Goal: Feedback & Contribution: Leave review/rating

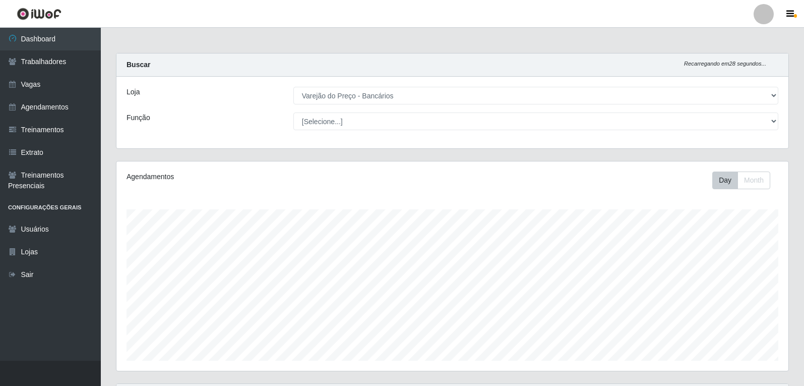
select select "157"
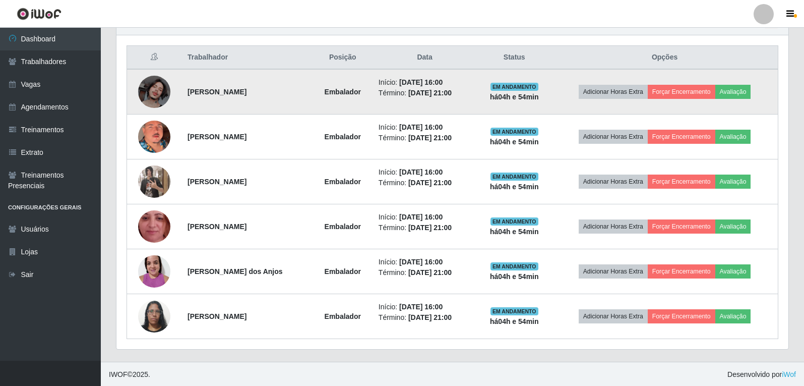
scroll to position [374, 0]
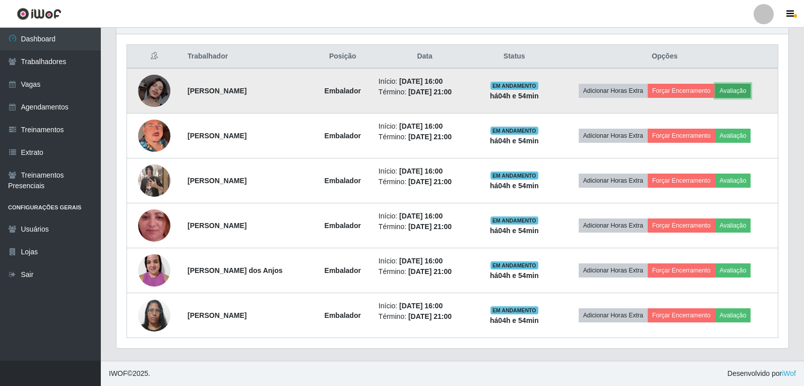
click at [743, 91] on button "Avaliação" at bounding box center [733, 91] width 36 height 14
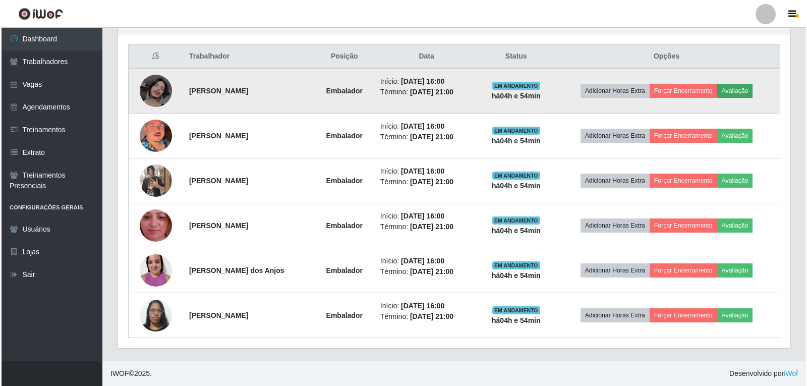
scroll to position [209, 667]
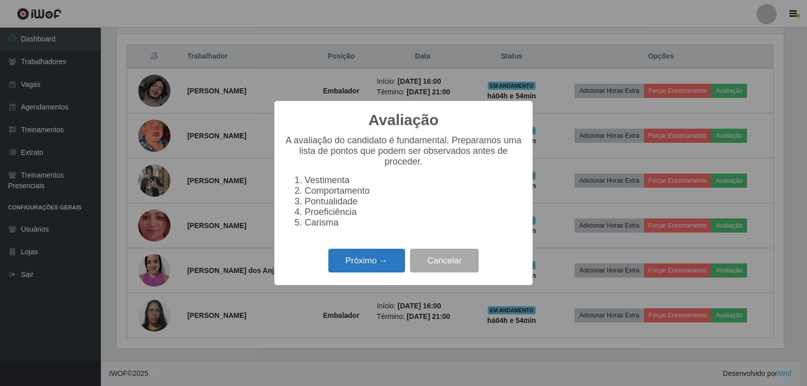
click at [375, 266] on button "Próximo →" at bounding box center [366, 261] width 77 height 24
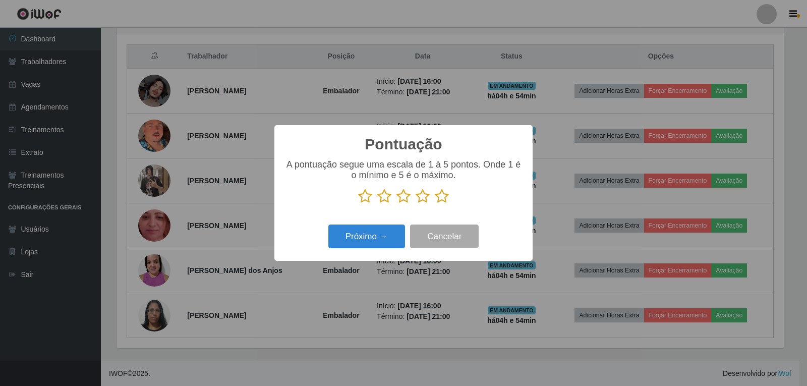
click at [444, 199] on icon at bounding box center [442, 196] width 14 height 15
click at [435, 204] on input "radio" at bounding box center [435, 204] width 0 height 0
click at [380, 242] on button "Próximo →" at bounding box center [366, 236] width 77 height 24
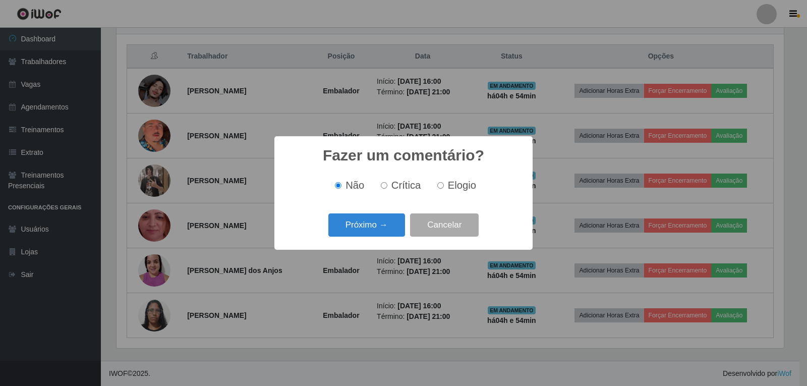
click at [443, 186] on label "Elogio" at bounding box center [454, 185] width 43 height 12
click at [443, 186] on input "Elogio" at bounding box center [440, 185] width 7 height 7
radio input "true"
click at [395, 224] on button "Próximo →" at bounding box center [366, 225] width 77 height 24
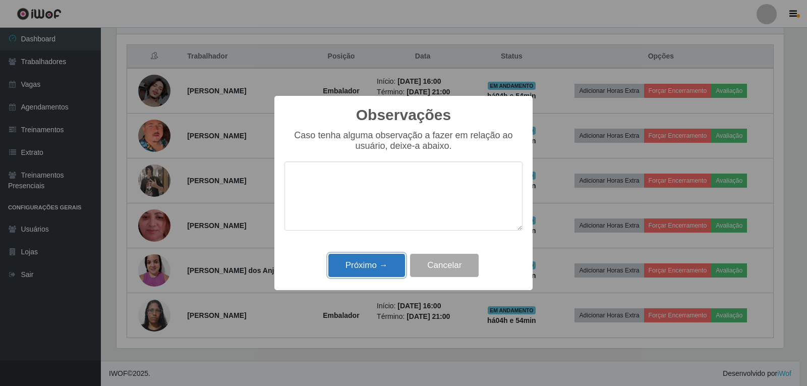
click at [388, 262] on button "Próximo →" at bounding box center [366, 266] width 77 height 24
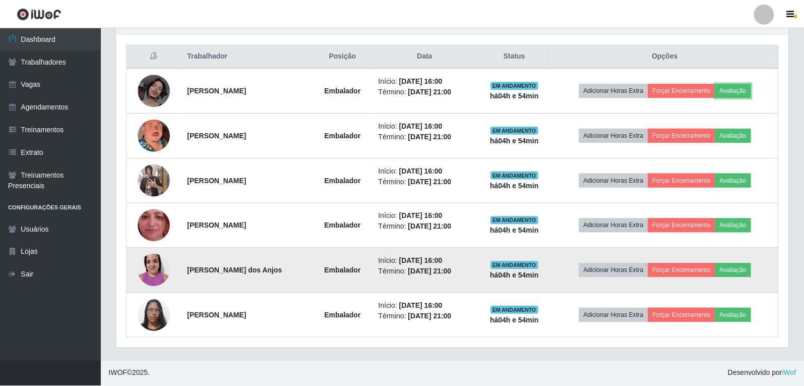
scroll to position [209, 672]
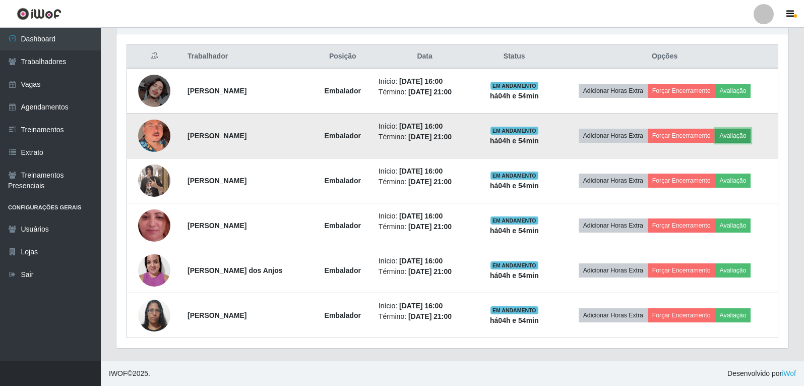
click at [744, 129] on button "Avaliação" at bounding box center [733, 136] width 36 height 14
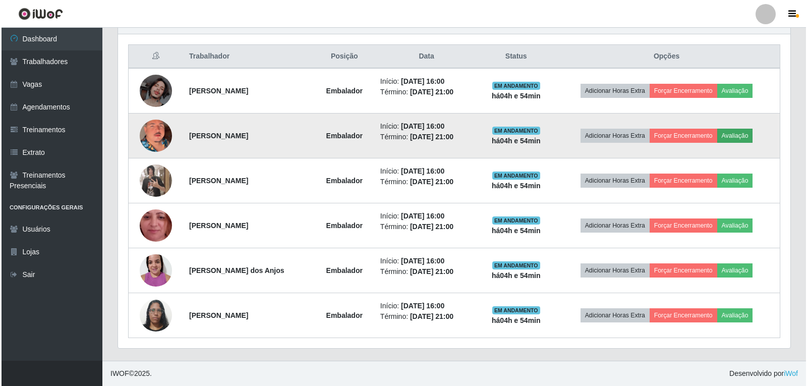
scroll to position [209, 667]
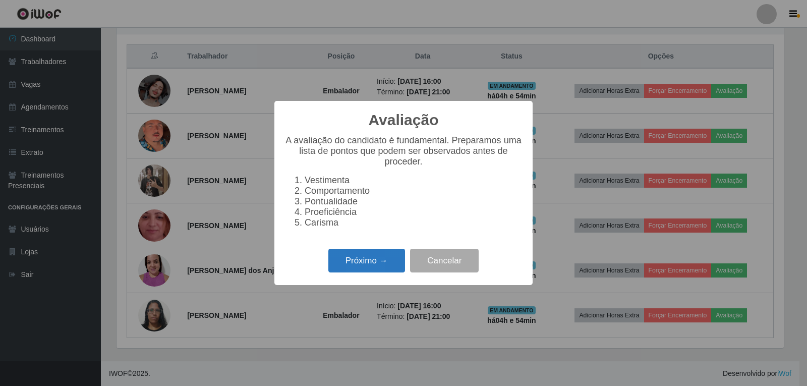
click at [386, 271] on button "Próximo →" at bounding box center [366, 261] width 77 height 24
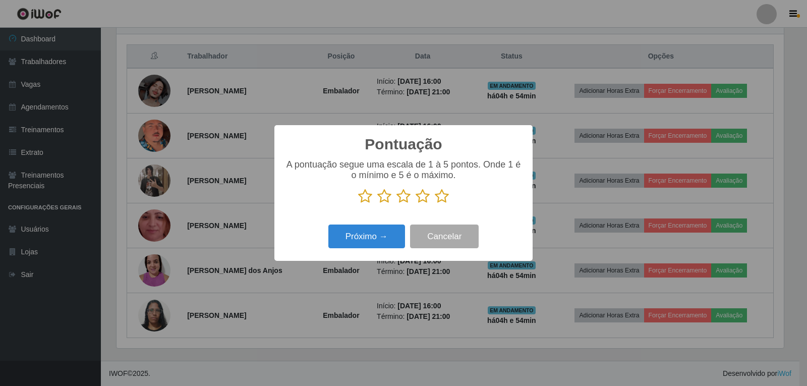
click at [444, 201] on icon at bounding box center [442, 196] width 14 height 15
click at [435, 204] on input "radio" at bounding box center [435, 204] width 0 height 0
click at [392, 238] on button "Próximo →" at bounding box center [366, 236] width 77 height 24
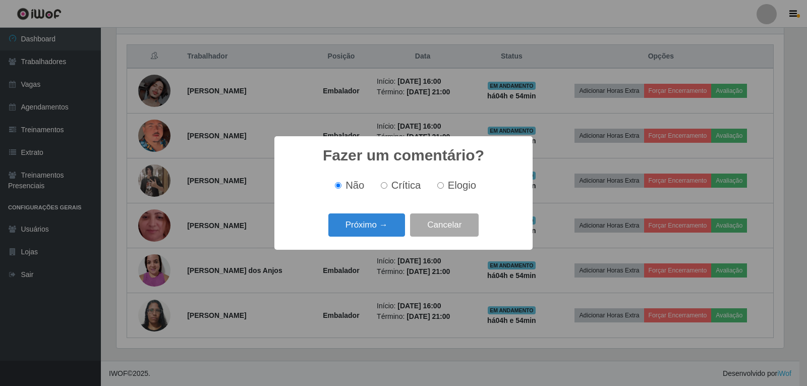
drag, startPoint x: 440, startPoint y: 188, endPoint x: 391, endPoint y: 213, distance: 54.6
click at [439, 188] on input "Elogio" at bounding box center [440, 185] width 7 height 7
radio input "true"
click at [389, 214] on button "Próximo →" at bounding box center [366, 225] width 77 height 24
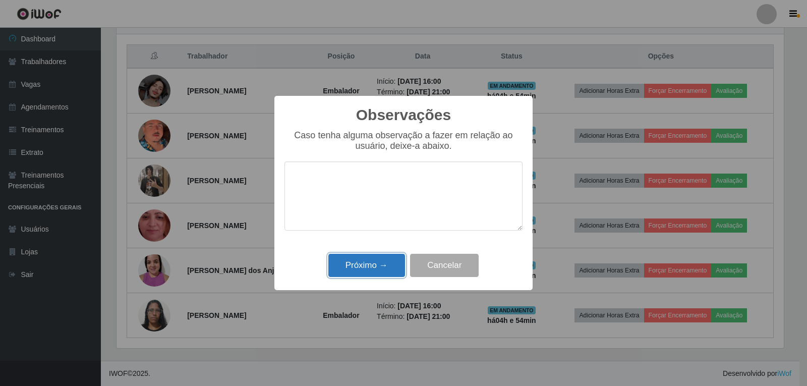
drag, startPoint x: 386, startPoint y: 266, endPoint x: 402, endPoint y: 260, distance: 17.5
click at [387, 266] on button "Próximo →" at bounding box center [366, 266] width 77 height 24
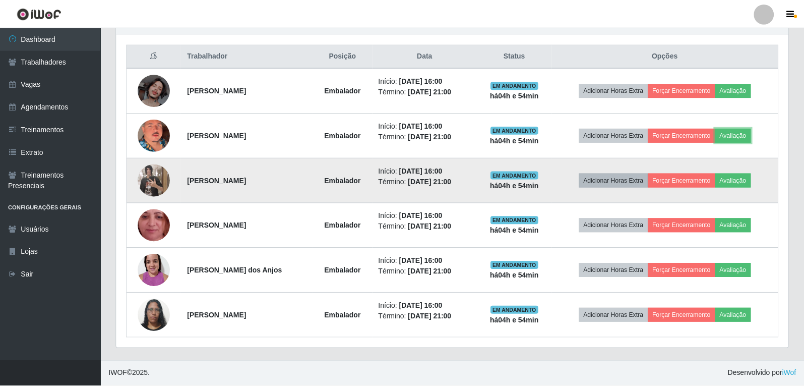
scroll to position [209, 672]
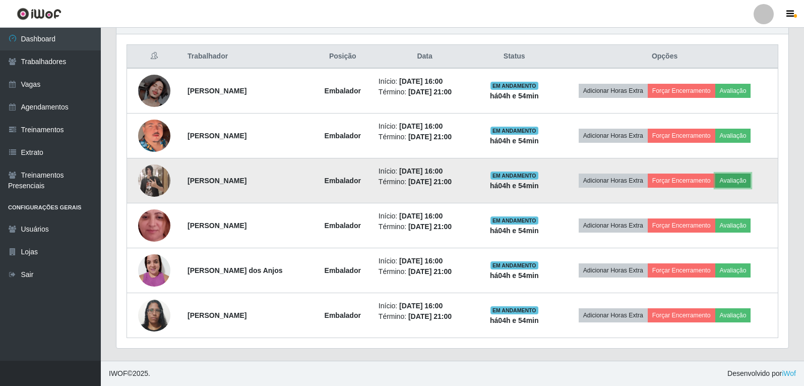
click at [739, 177] on button "Avaliação" at bounding box center [733, 180] width 36 height 14
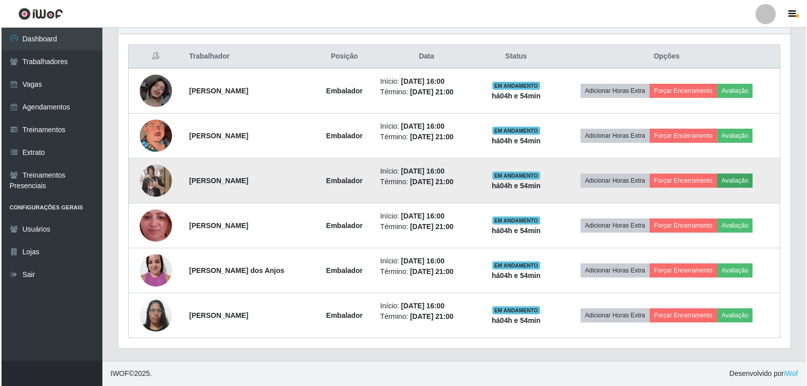
scroll to position [209, 667]
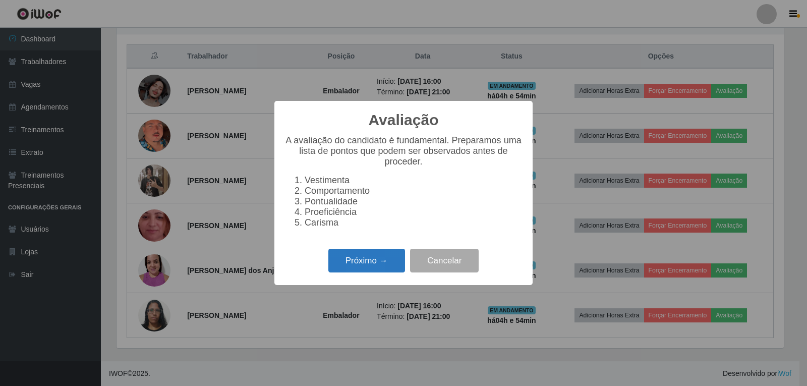
click at [357, 258] on button "Próximo →" at bounding box center [366, 261] width 77 height 24
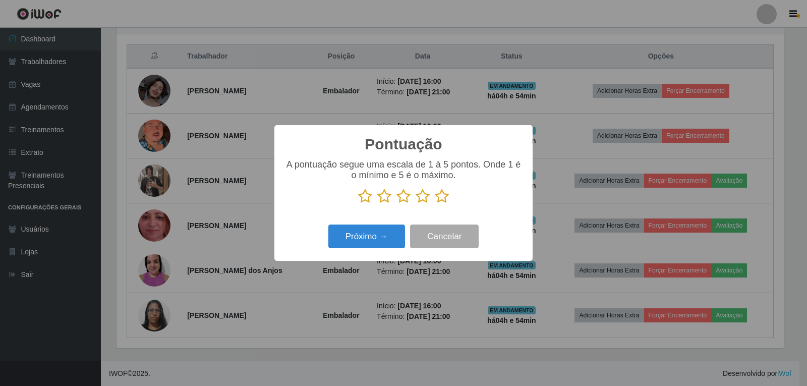
click at [440, 196] on icon at bounding box center [442, 196] width 14 height 15
click at [435, 204] on input "radio" at bounding box center [435, 204] width 0 height 0
click at [389, 242] on button "Próximo →" at bounding box center [366, 236] width 77 height 24
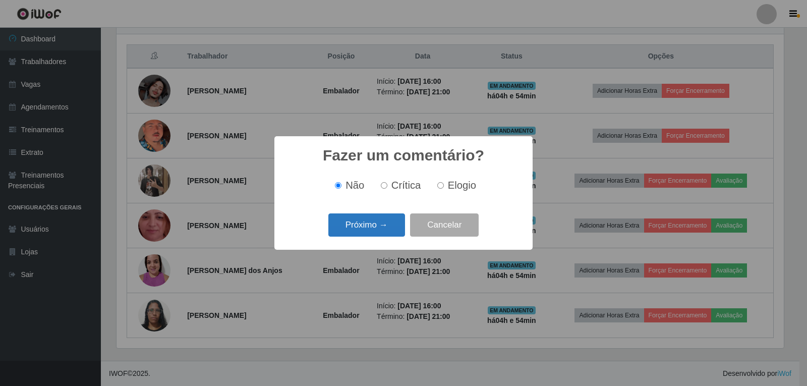
click at [393, 225] on button "Próximo →" at bounding box center [366, 225] width 77 height 24
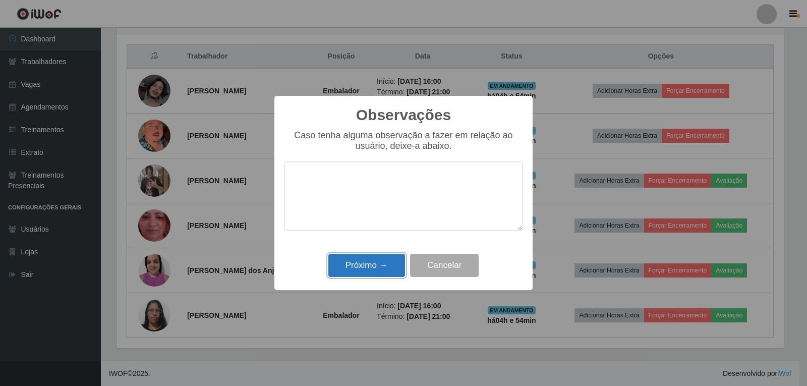
click at [380, 260] on button "Próximo →" at bounding box center [366, 266] width 77 height 24
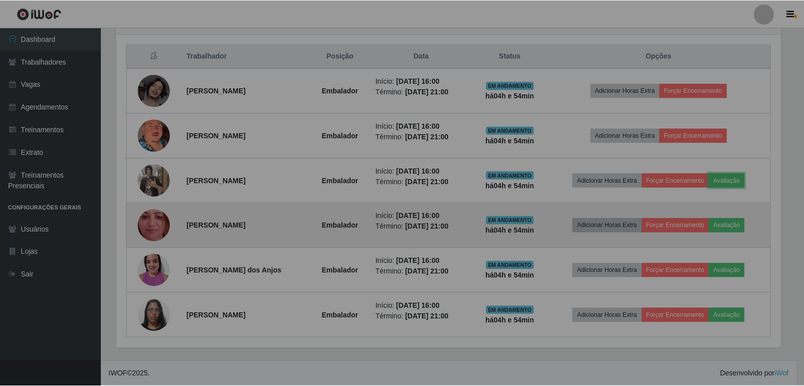
scroll to position [209, 672]
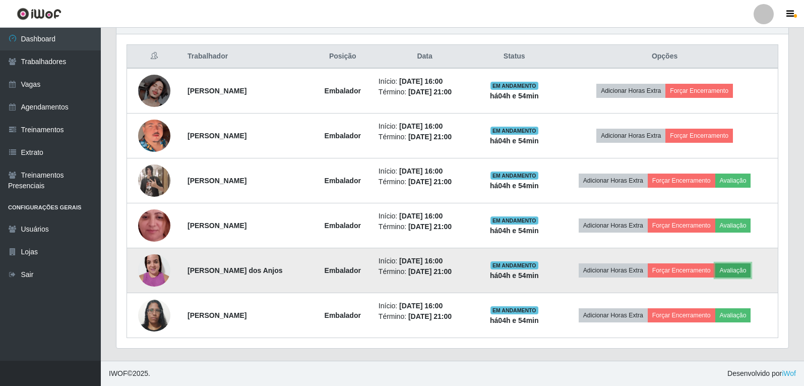
click at [740, 265] on button "Avaliação" at bounding box center [733, 270] width 36 height 14
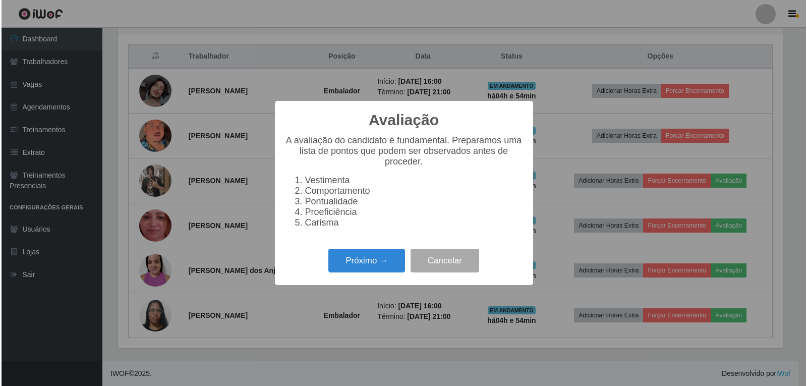
scroll to position [209, 667]
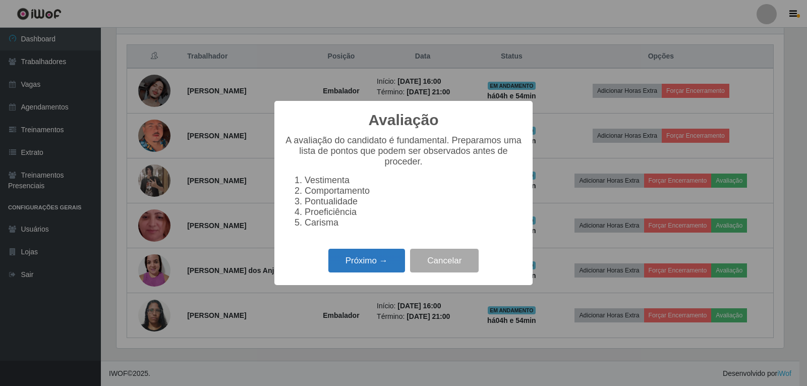
click at [379, 272] on button "Próximo →" at bounding box center [366, 261] width 77 height 24
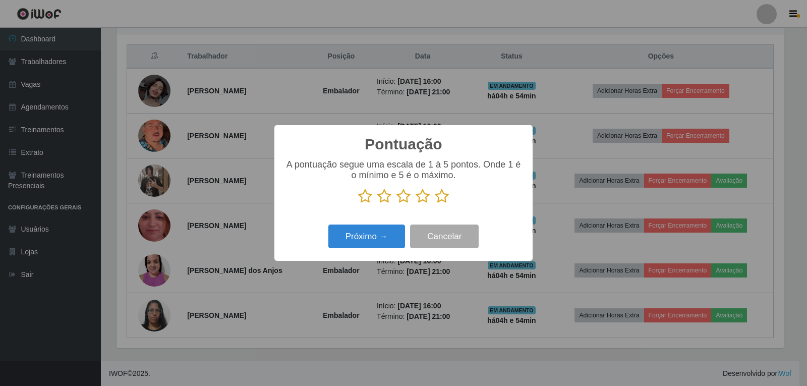
click at [441, 193] on icon at bounding box center [442, 196] width 14 height 15
click at [435, 204] on input "radio" at bounding box center [435, 204] width 0 height 0
click at [396, 234] on button "Próximo →" at bounding box center [366, 236] width 77 height 24
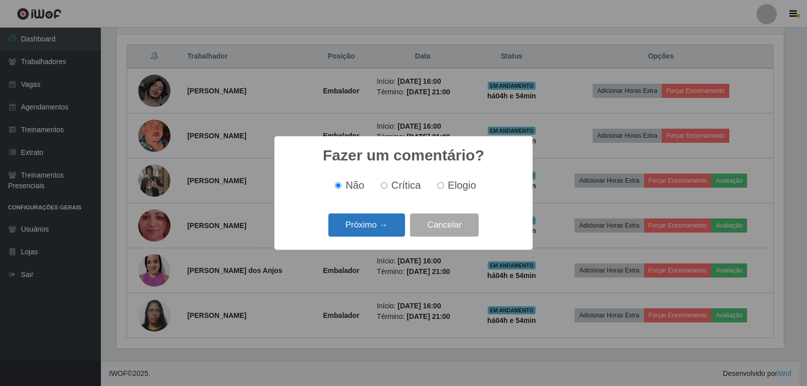
click at [393, 222] on button "Próximo →" at bounding box center [366, 225] width 77 height 24
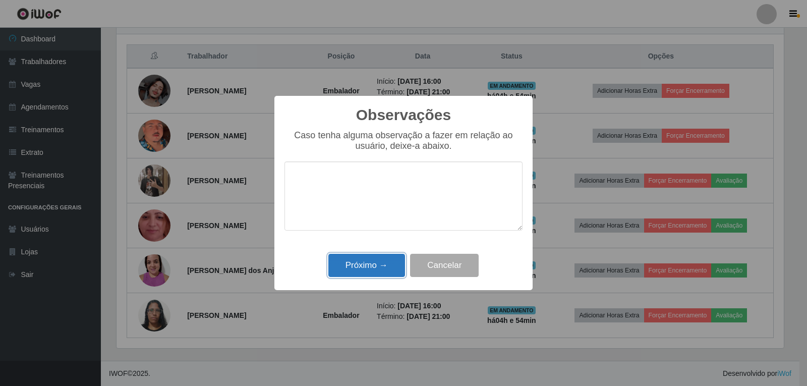
click at [390, 268] on button "Próximo →" at bounding box center [366, 266] width 77 height 24
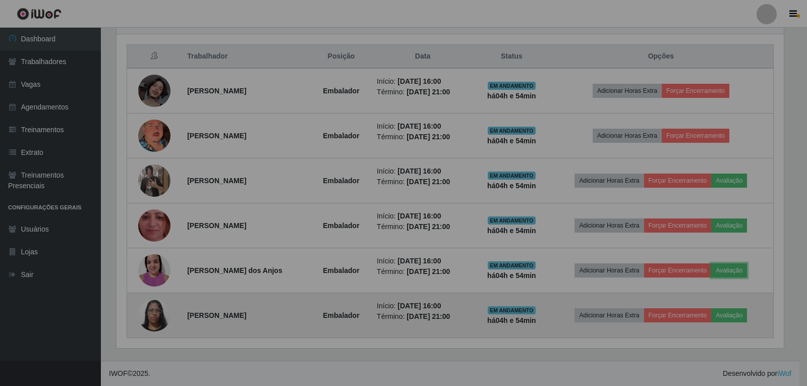
scroll to position [209, 672]
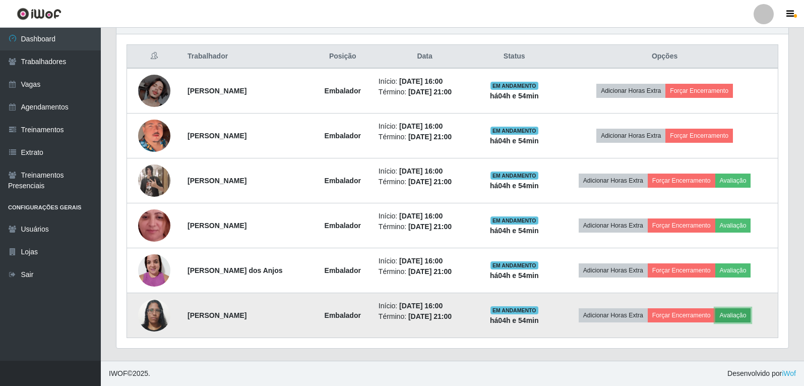
click at [742, 316] on button "Avaliação" at bounding box center [733, 315] width 36 height 14
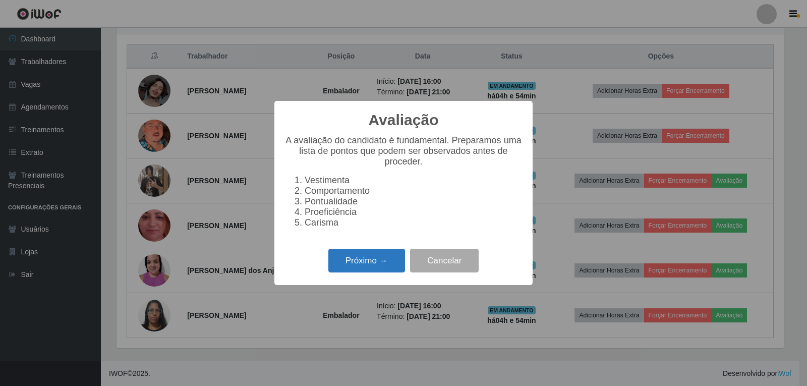
click at [341, 262] on button "Próximo →" at bounding box center [366, 261] width 77 height 24
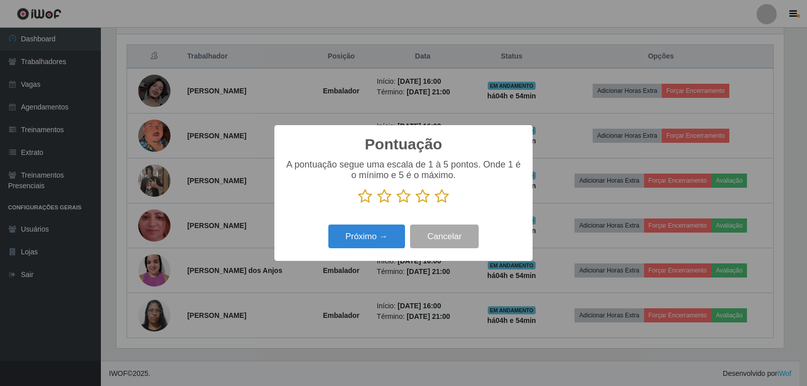
click at [437, 202] on icon at bounding box center [442, 196] width 14 height 15
click at [435, 204] on input "radio" at bounding box center [435, 204] width 0 height 0
click at [380, 230] on button "Próximo →" at bounding box center [366, 236] width 77 height 24
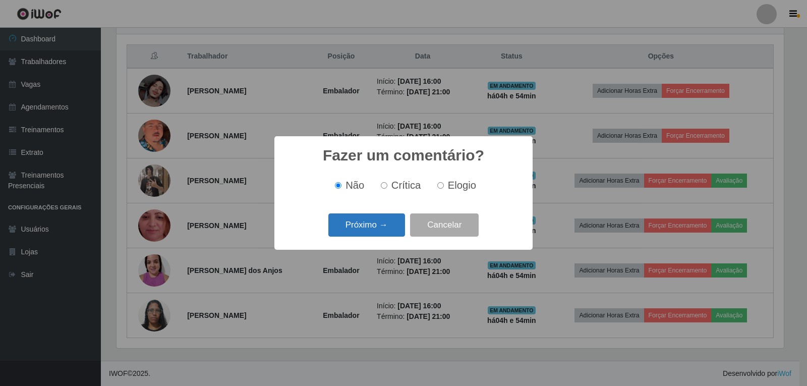
click at [378, 229] on button "Próximo →" at bounding box center [366, 225] width 77 height 24
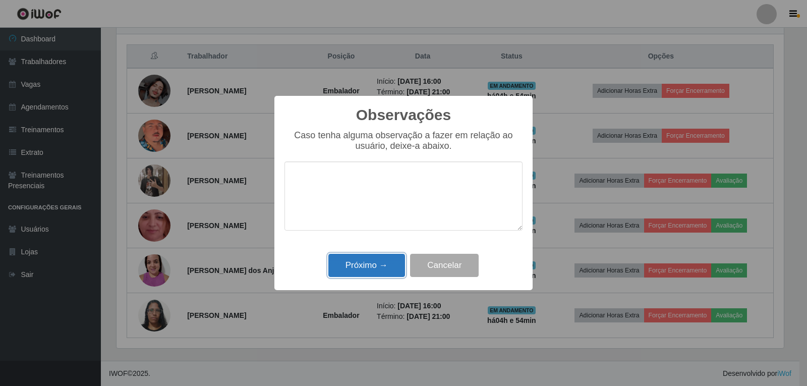
click at [391, 267] on button "Próximo →" at bounding box center [366, 266] width 77 height 24
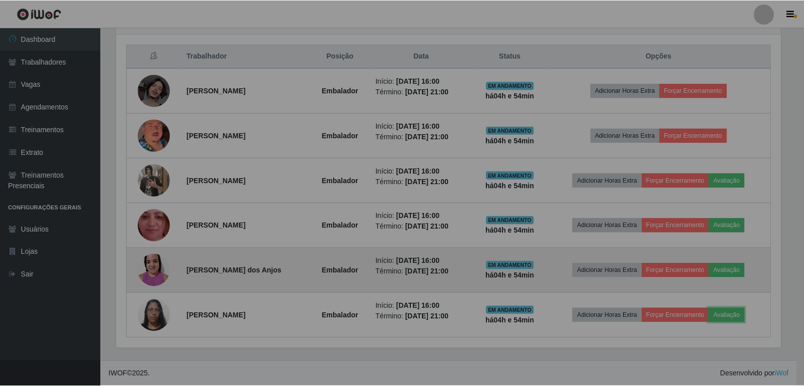
scroll to position [0, 0]
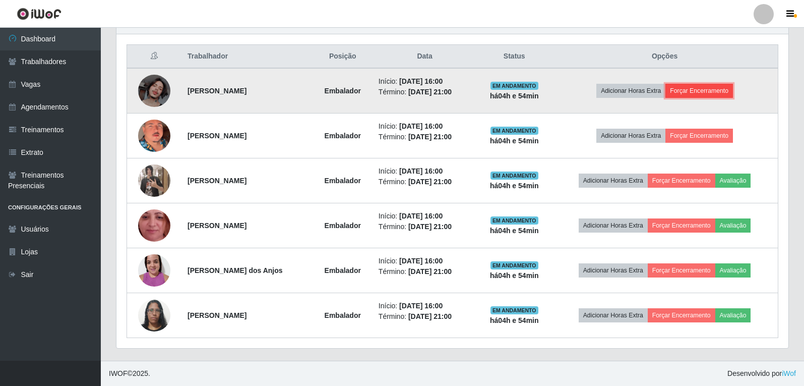
click at [697, 92] on button "Forçar Encerramento" at bounding box center [700, 91] width 68 height 14
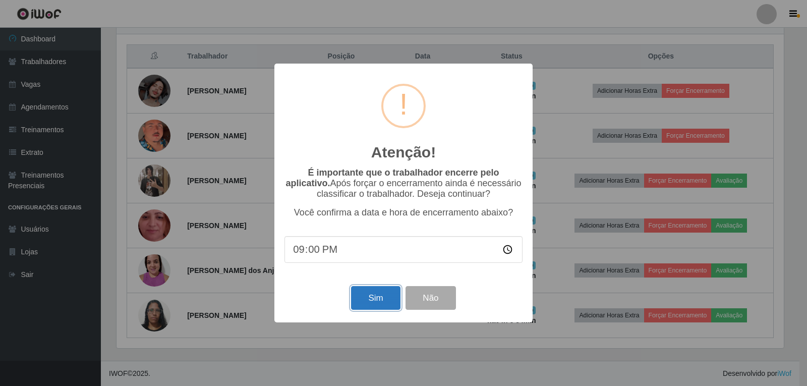
click at [376, 294] on button "Sim" at bounding box center [375, 298] width 49 height 24
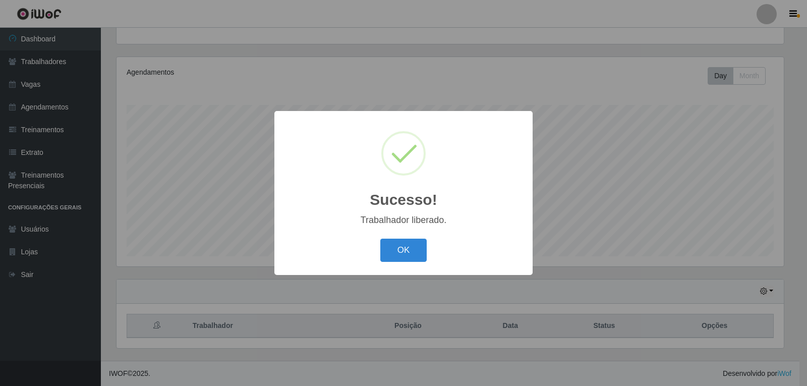
click at [380, 238] on button "OK" at bounding box center [403, 250] width 47 height 24
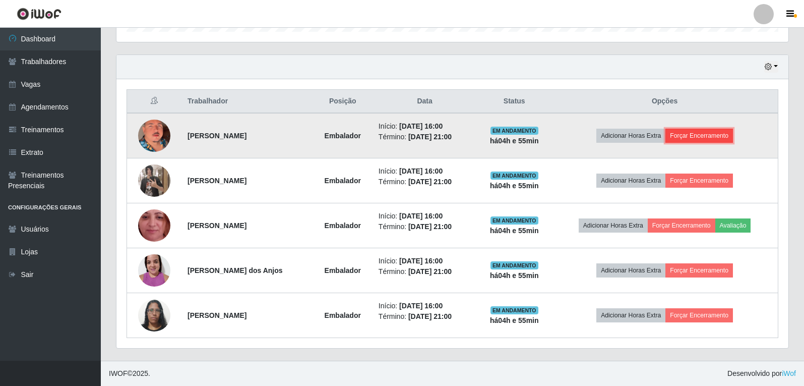
click at [731, 138] on button "Forçar Encerramento" at bounding box center [700, 136] width 68 height 14
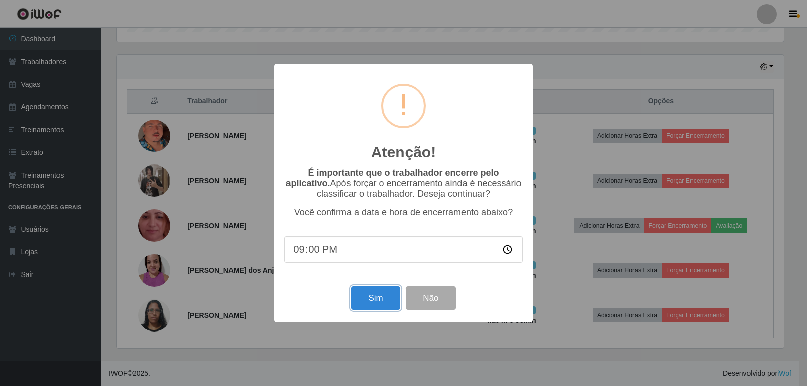
drag, startPoint x: 361, startPoint y: 302, endPoint x: 366, endPoint y: 298, distance: 5.7
click at [362, 302] on button "Sim" at bounding box center [375, 298] width 49 height 24
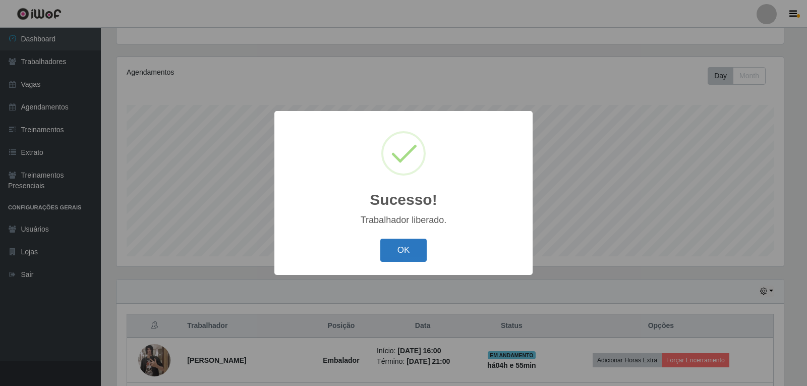
click at [391, 253] on button "OK" at bounding box center [403, 250] width 47 height 24
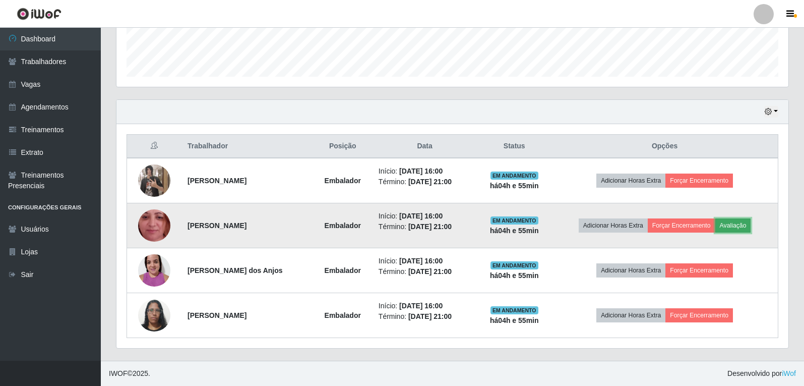
click at [749, 224] on button "Avaliação" at bounding box center [733, 225] width 36 height 14
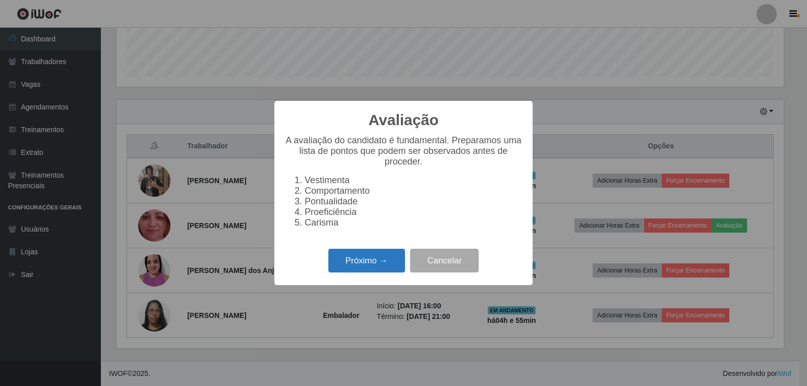
click at [393, 269] on button "Próximo →" at bounding box center [366, 261] width 77 height 24
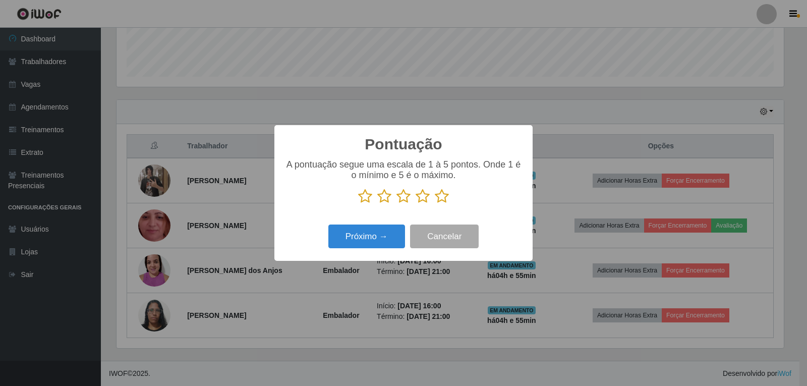
click at [441, 197] on icon at bounding box center [442, 196] width 14 height 15
click at [435, 204] on input "radio" at bounding box center [435, 204] width 0 height 0
click at [394, 236] on button "Próximo →" at bounding box center [366, 236] width 77 height 24
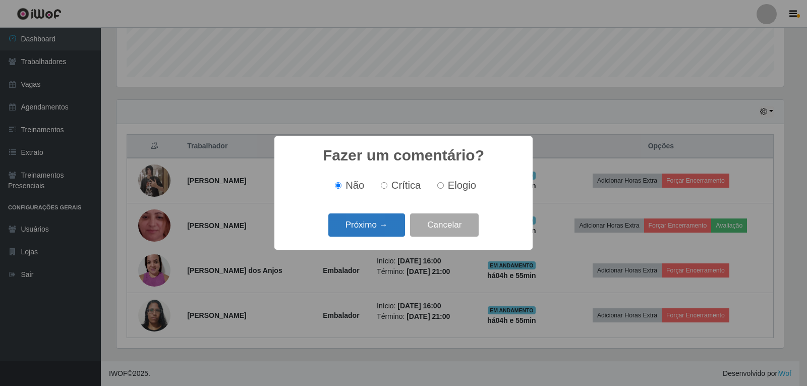
click at [394, 224] on button "Próximo →" at bounding box center [366, 225] width 77 height 24
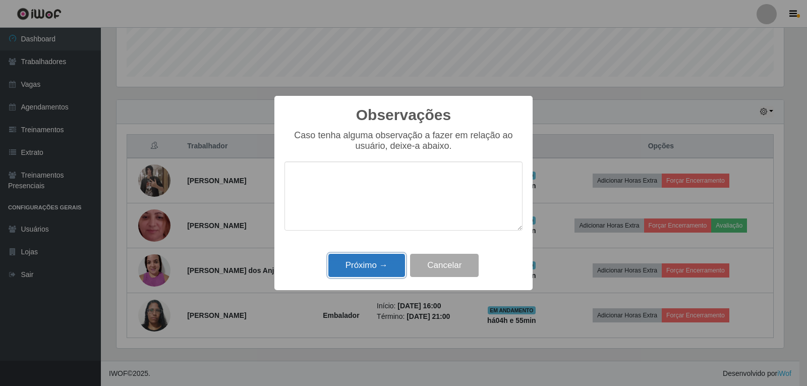
drag, startPoint x: 388, startPoint y: 271, endPoint x: 465, endPoint y: 251, distance: 79.4
click at [388, 271] on button "Próximo →" at bounding box center [366, 266] width 77 height 24
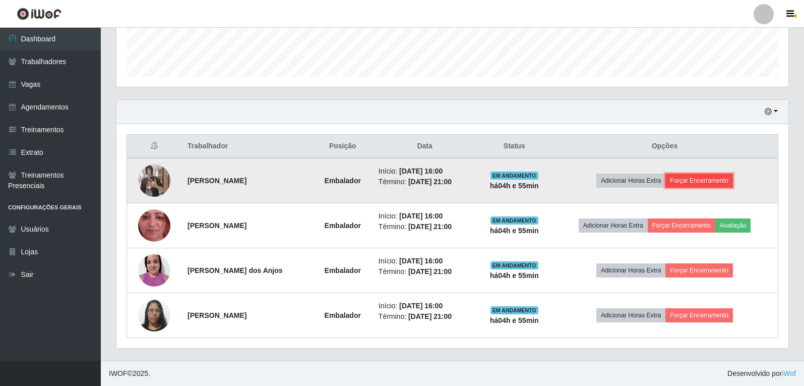
click at [733, 182] on button "Forçar Encerramento" at bounding box center [700, 180] width 68 height 14
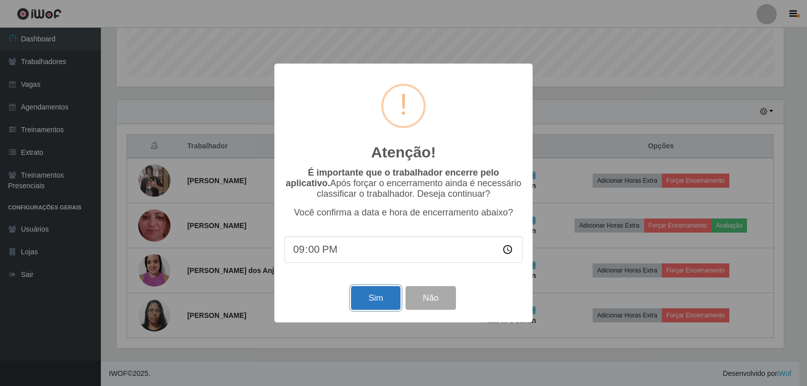
click at [386, 301] on button "Sim" at bounding box center [375, 298] width 49 height 24
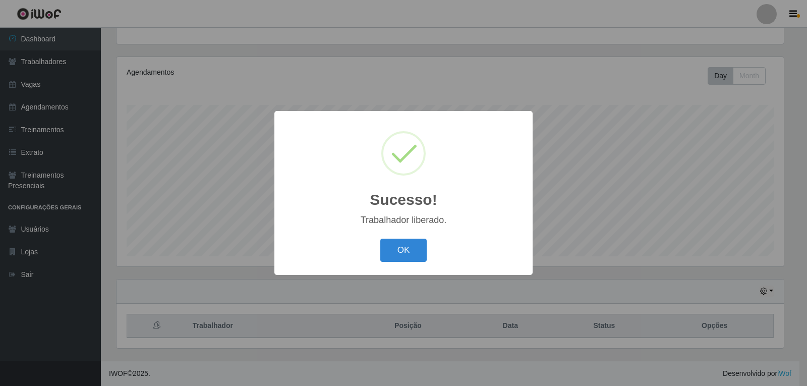
click at [380, 238] on button "OK" at bounding box center [403, 250] width 47 height 24
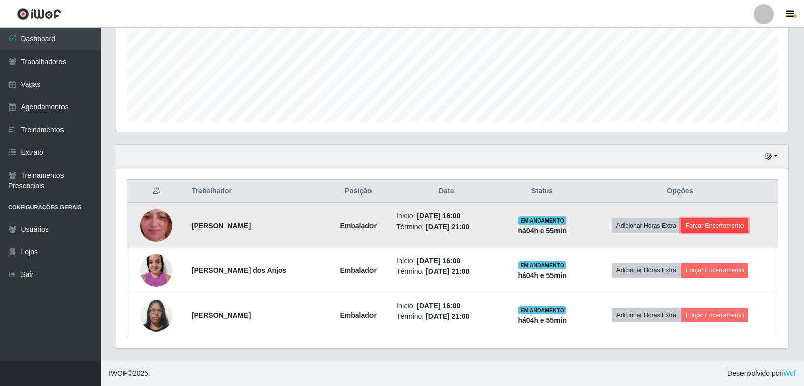
click at [710, 221] on button "Forçar Encerramento" at bounding box center [715, 225] width 68 height 14
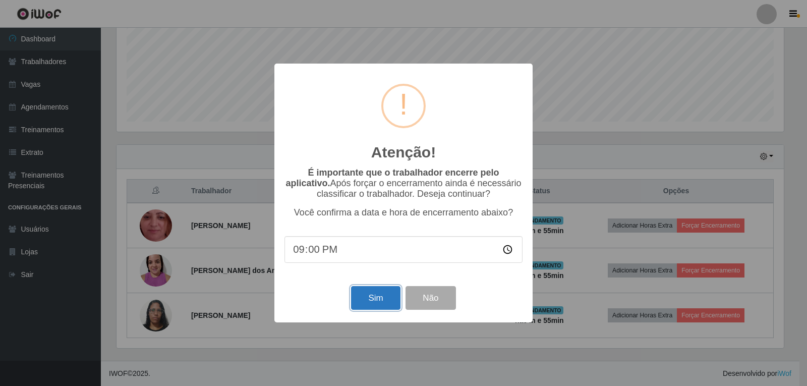
click at [388, 297] on button "Sim" at bounding box center [375, 298] width 49 height 24
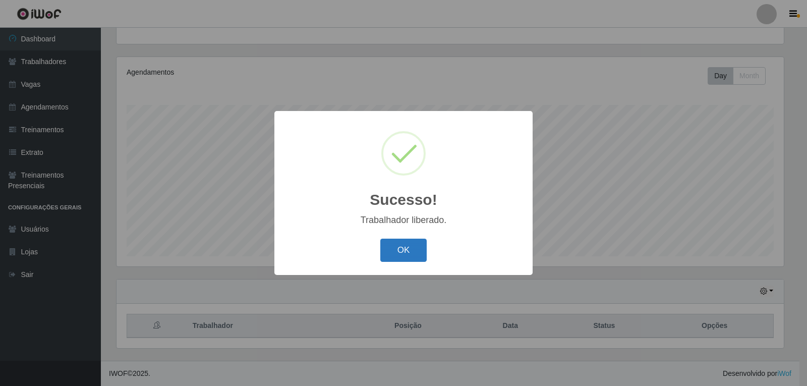
click at [411, 246] on button "OK" at bounding box center [403, 250] width 47 height 24
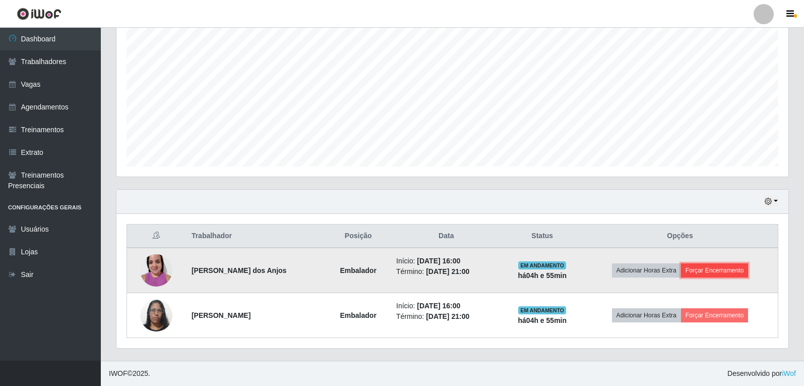
click at [724, 274] on button "Forçar Encerramento" at bounding box center [715, 270] width 68 height 14
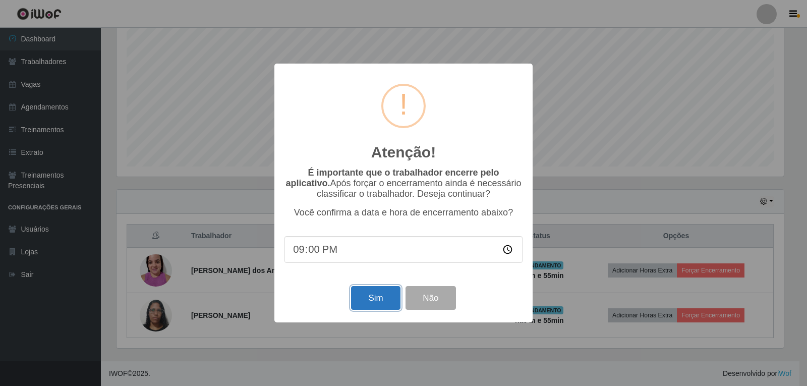
click at [390, 309] on button "Sim" at bounding box center [375, 298] width 49 height 24
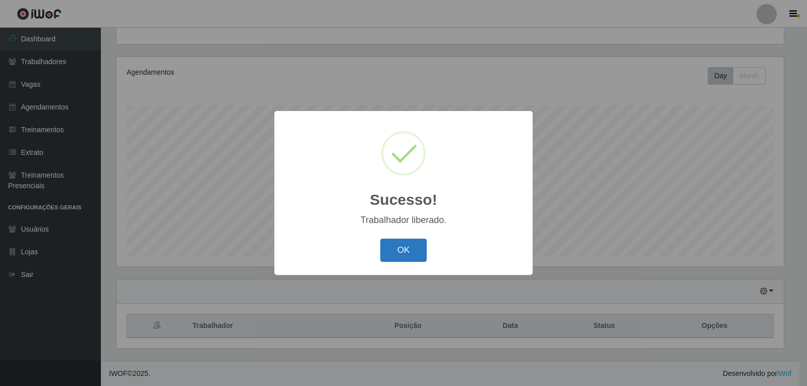
click at [406, 250] on button "OK" at bounding box center [403, 250] width 47 height 24
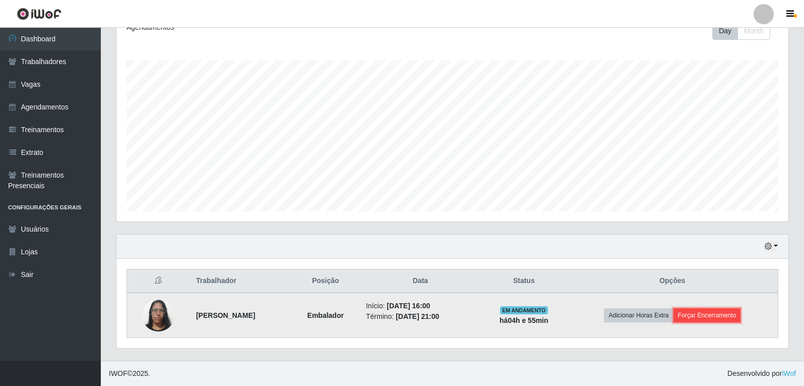
click at [707, 313] on button "Forçar Encerramento" at bounding box center [708, 315] width 68 height 14
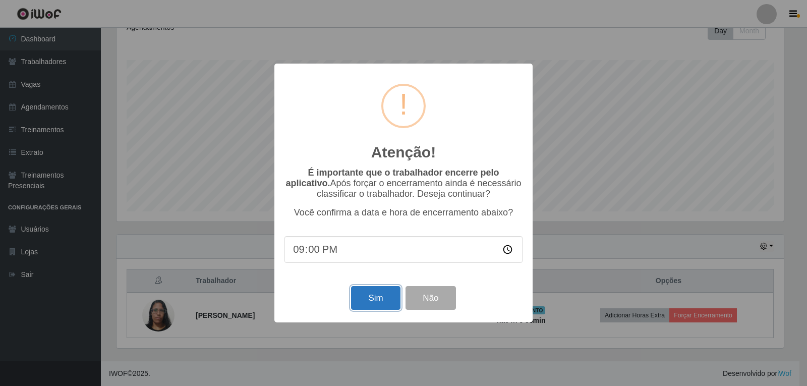
click at [386, 303] on button "Sim" at bounding box center [375, 298] width 49 height 24
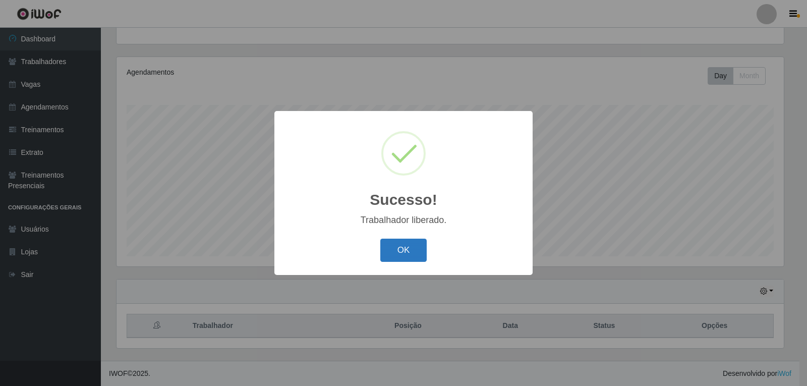
click at [401, 257] on button "OK" at bounding box center [403, 250] width 47 height 24
